Goal: Find specific page/section: Find specific page/section

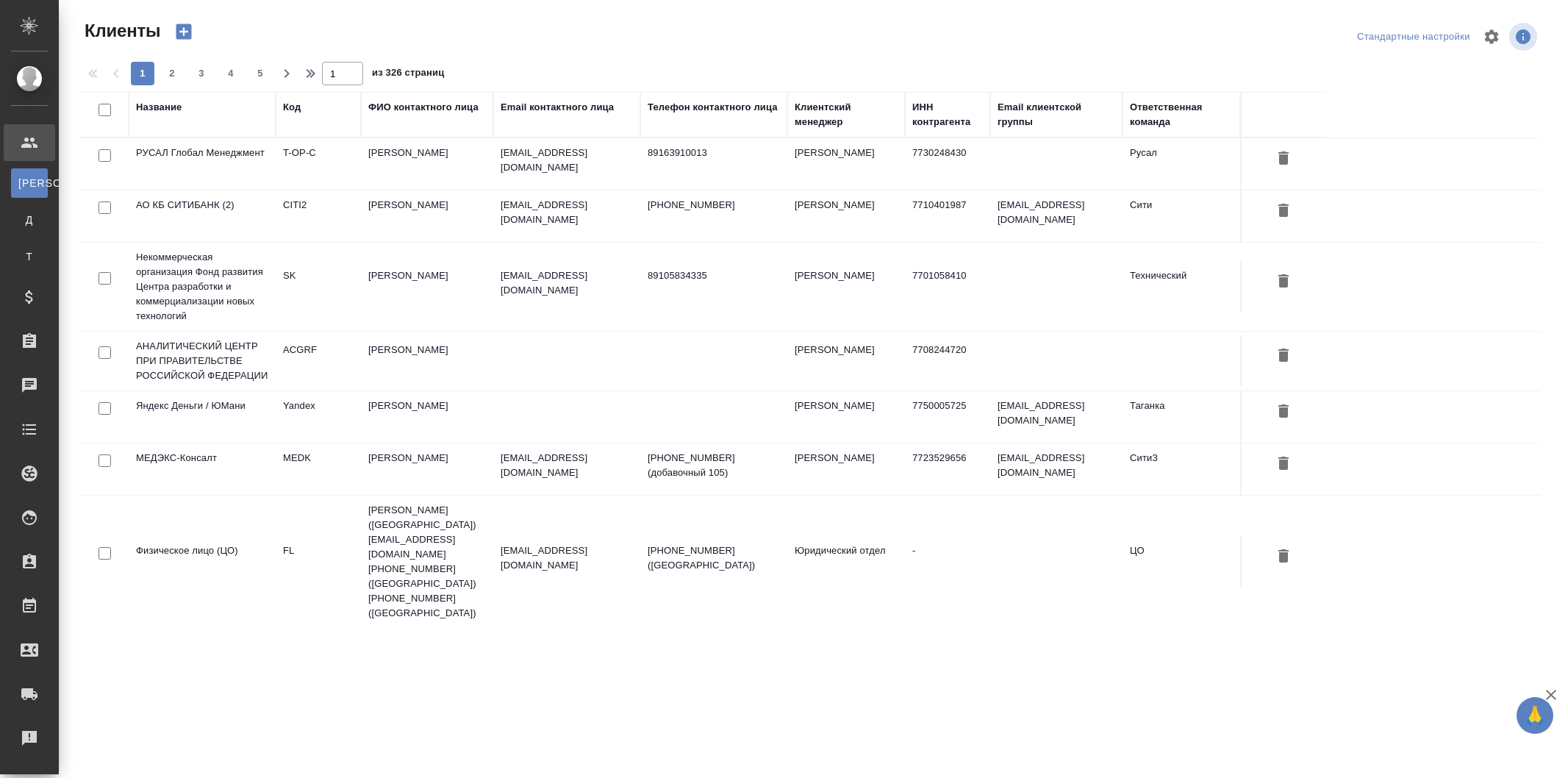
select select "RU"
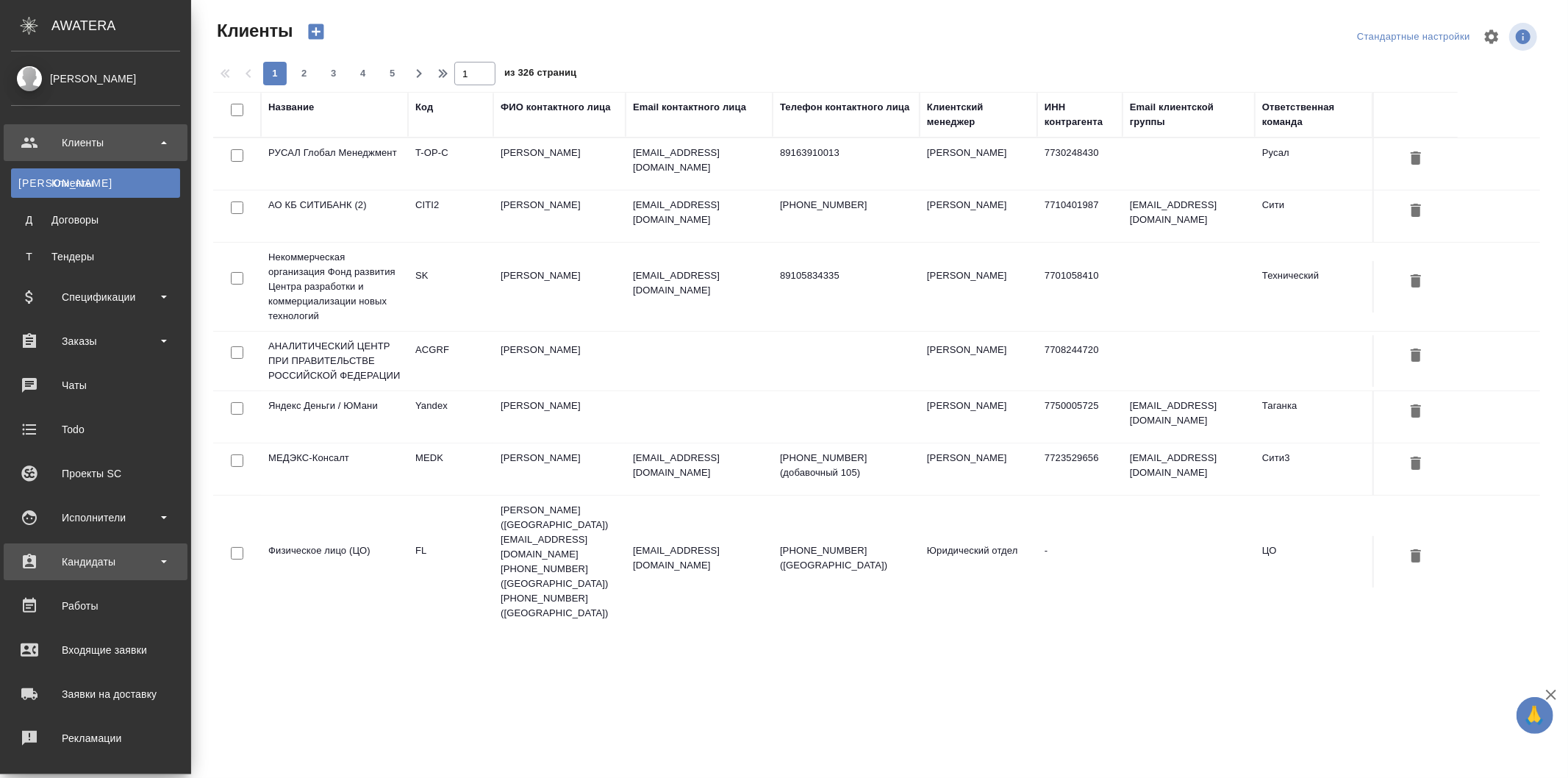
click at [107, 559] on div "Кандидаты" at bounding box center [96, 562] width 169 height 22
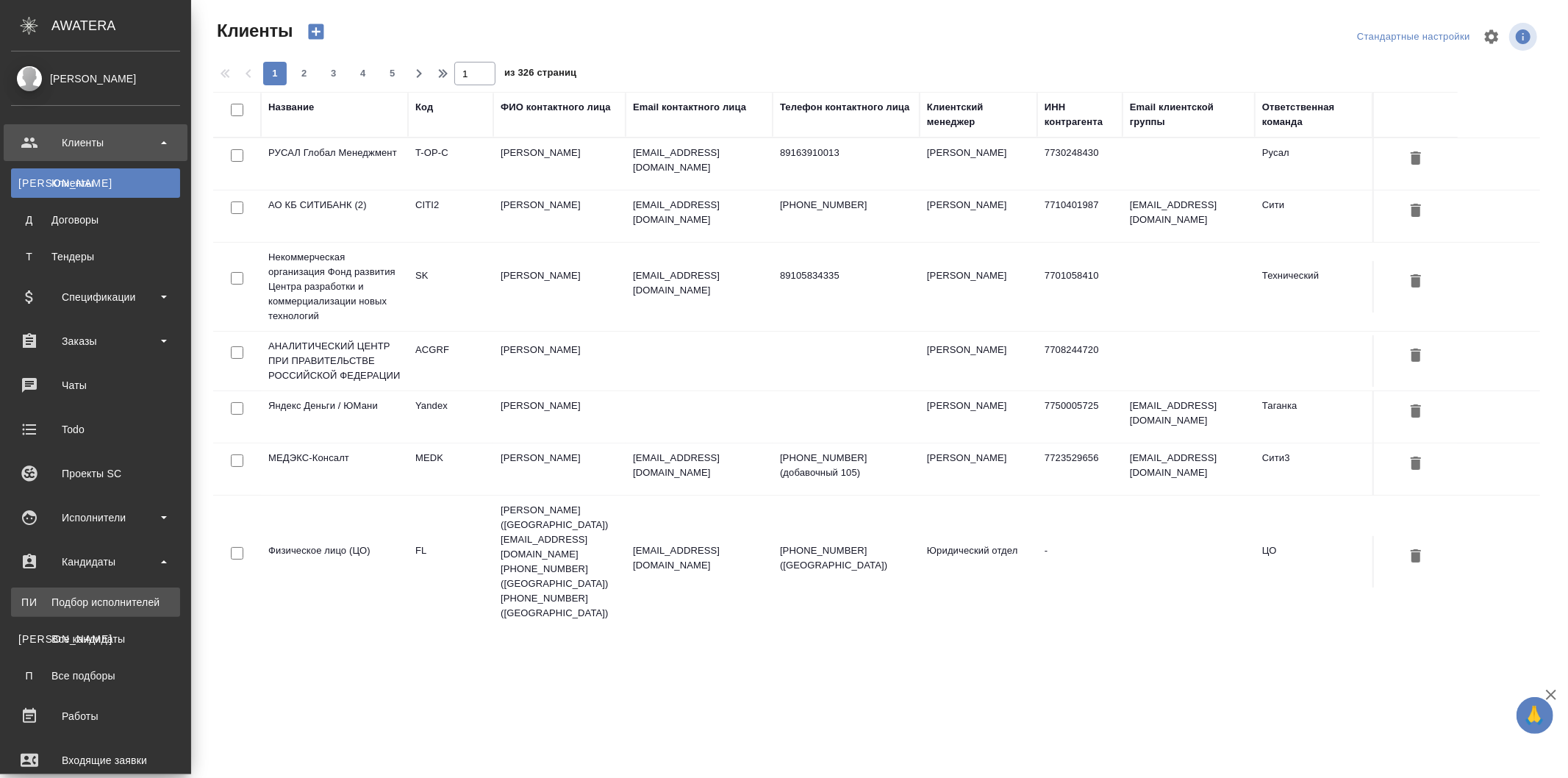
click at [112, 607] on div "Подбор исполнителей" at bounding box center [96, 602] width 154 height 15
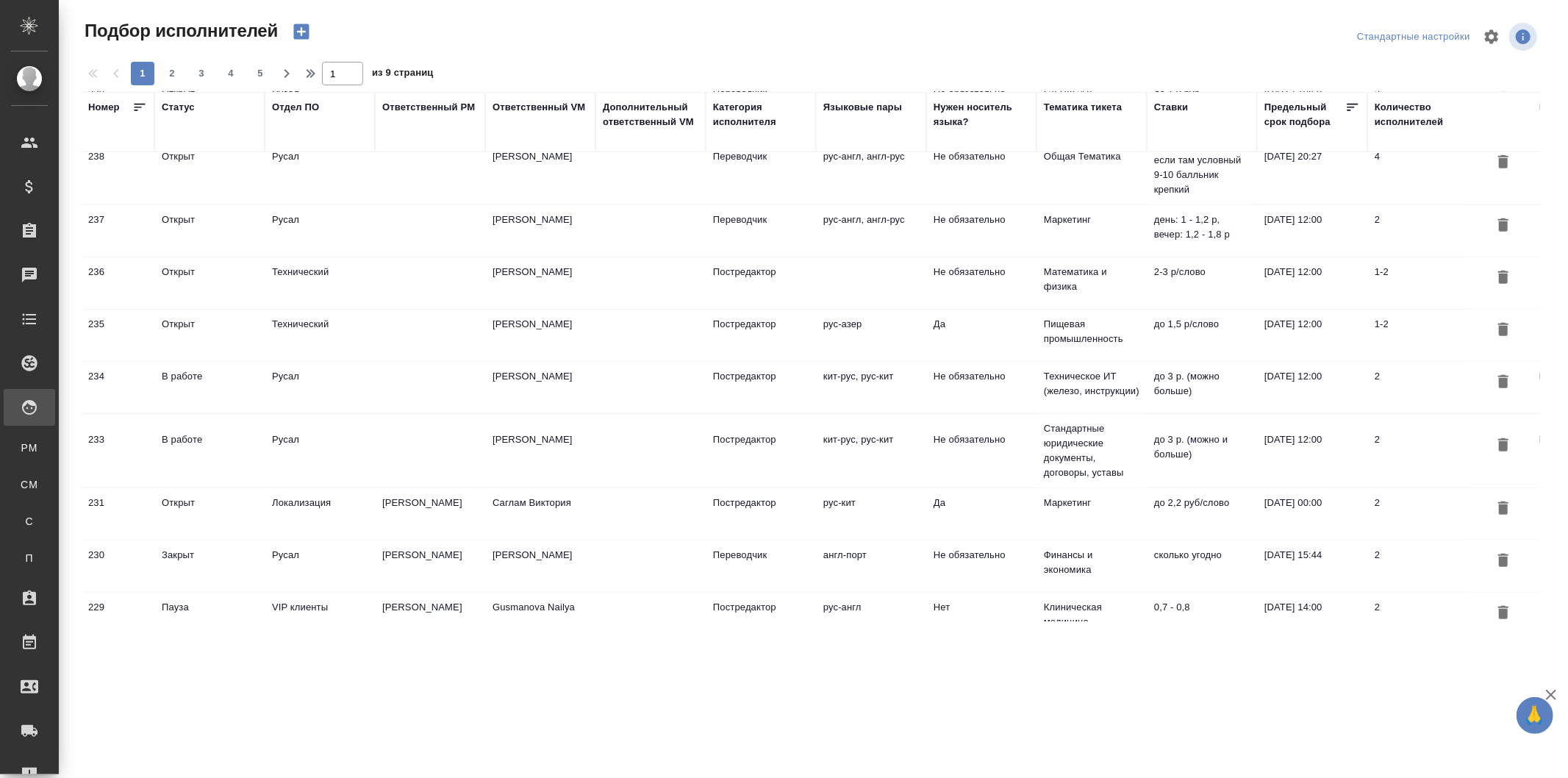
scroll to position [1005, 0]
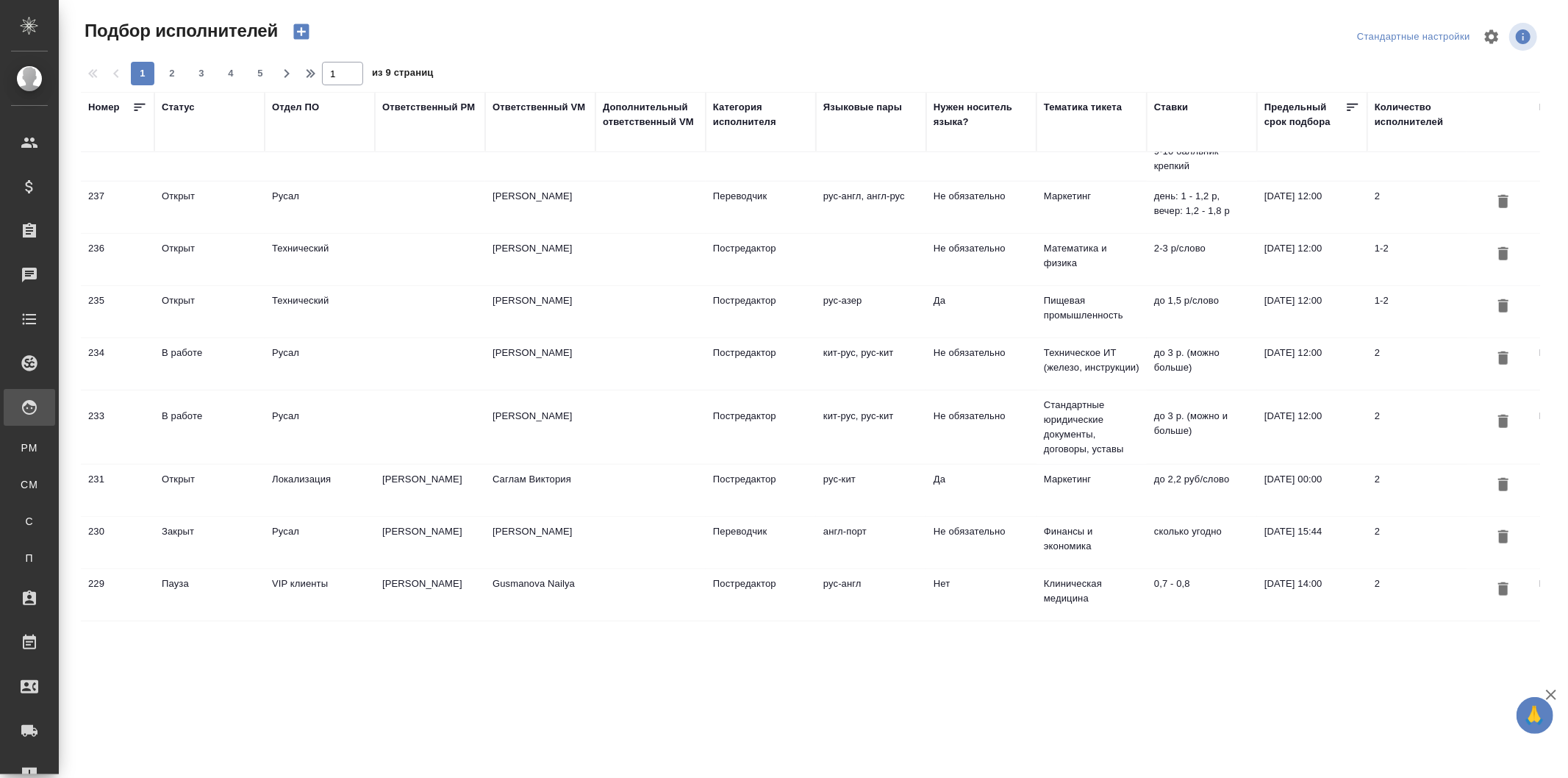
click at [573, 346] on td "[PERSON_NAME] [PERSON_NAME]" at bounding box center [540, 363] width 110 height 51
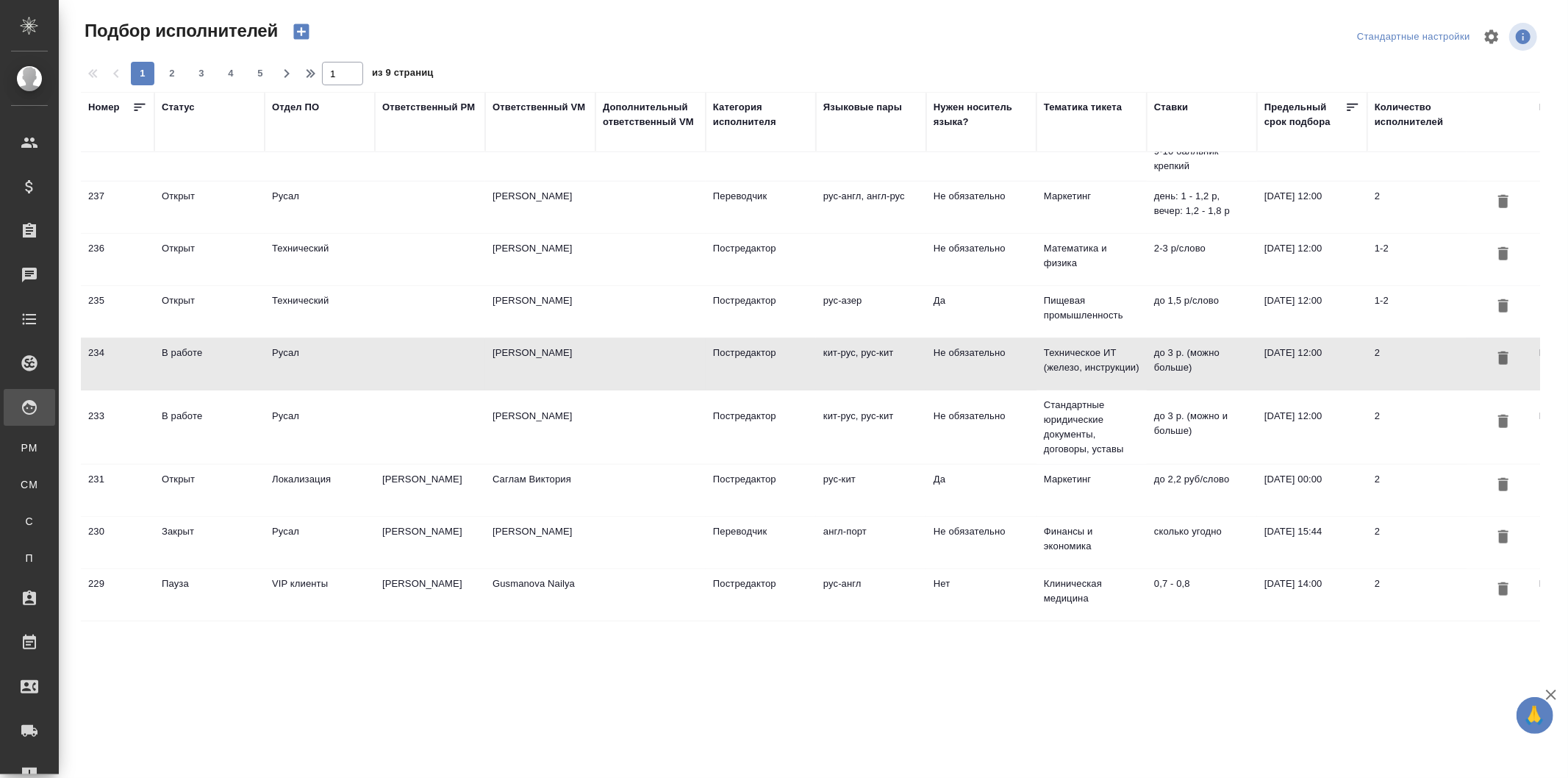
click at [573, 346] on td "[PERSON_NAME] [PERSON_NAME]" at bounding box center [540, 363] width 110 height 51
